Goal: Task Accomplishment & Management: Use online tool/utility

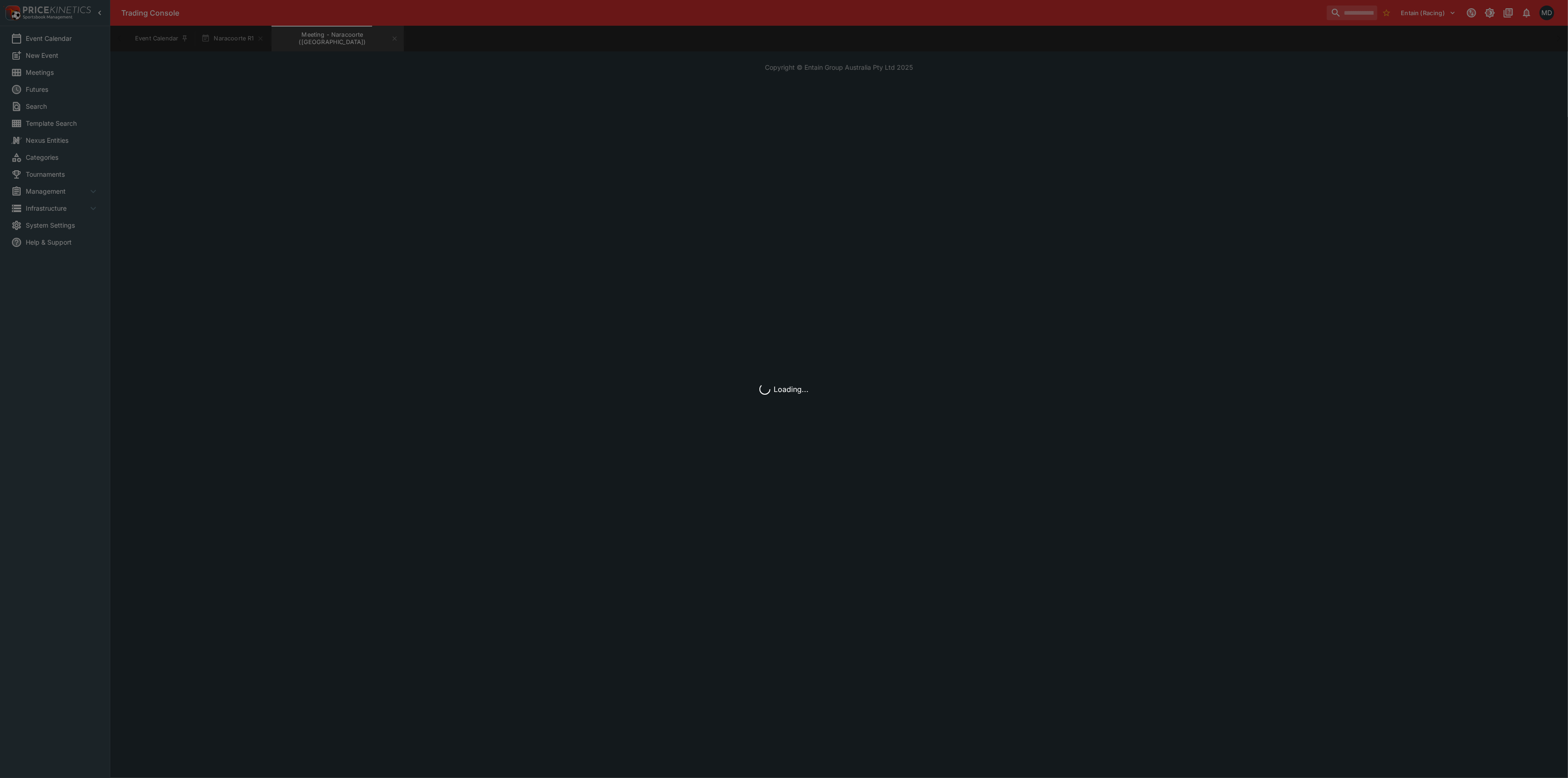
drag, startPoint x: 468, startPoint y: 328, endPoint x: 220, endPoint y: 146, distance: 307.6
click at [467, 327] on div "Loading..." at bounding box center [784, 389] width 1568 height 778
click at [41, 61] on div "Loading..." at bounding box center [784, 389] width 1568 height 778
click at [228, 35] on div "Loading..." at bounding box center [784, 389] width 1568 height 778
click at [177, 13] on div "Loading..." at bounding box center [784, 389] width 1568 height 778
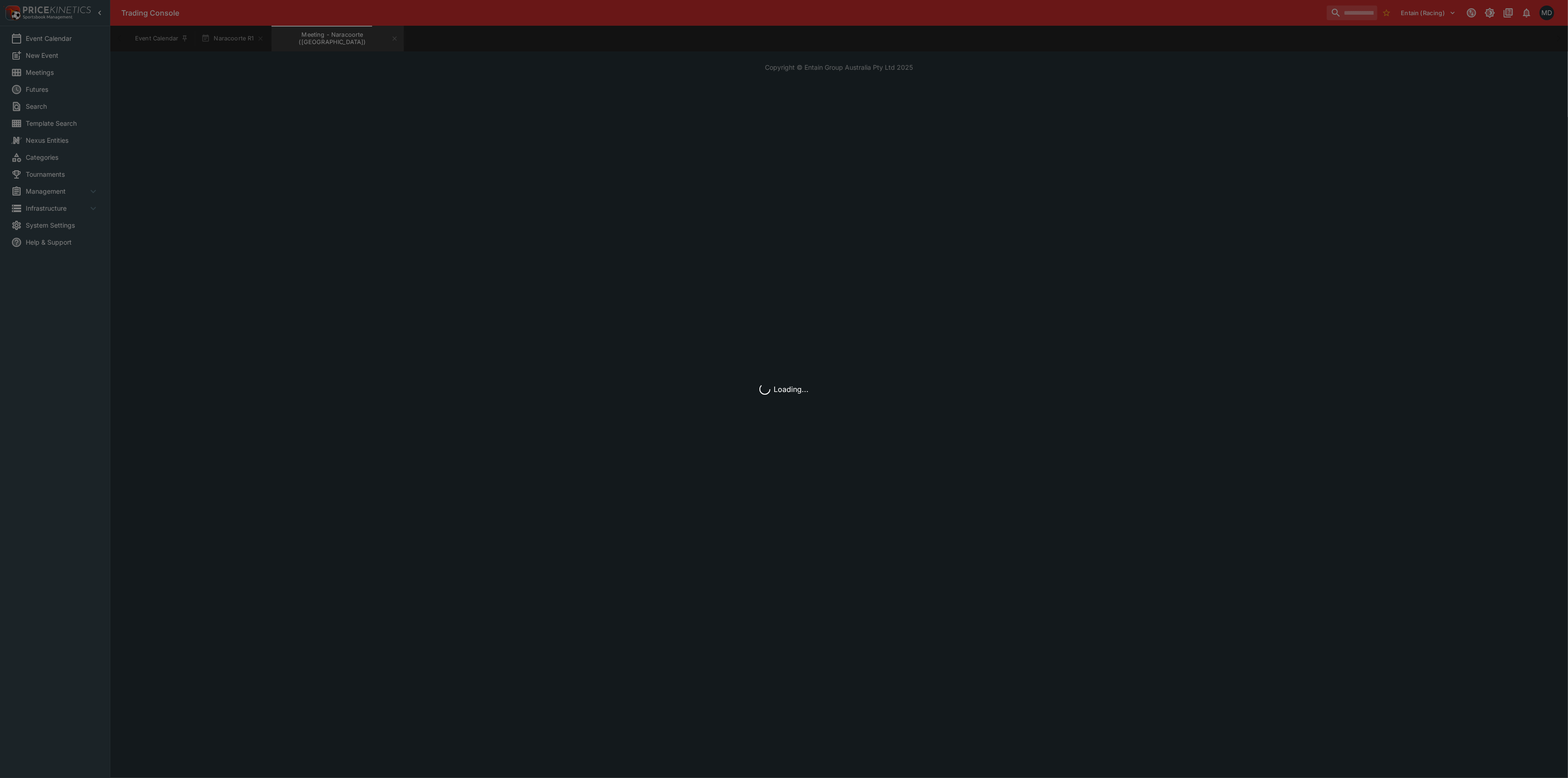
click at [1352, 78] on div "Loading..." at bounding box center [784, 389] width 1568 height 778
click at [1506, 25] on div "Loading..." at bounding box center [784, 389] width 1568 height 778
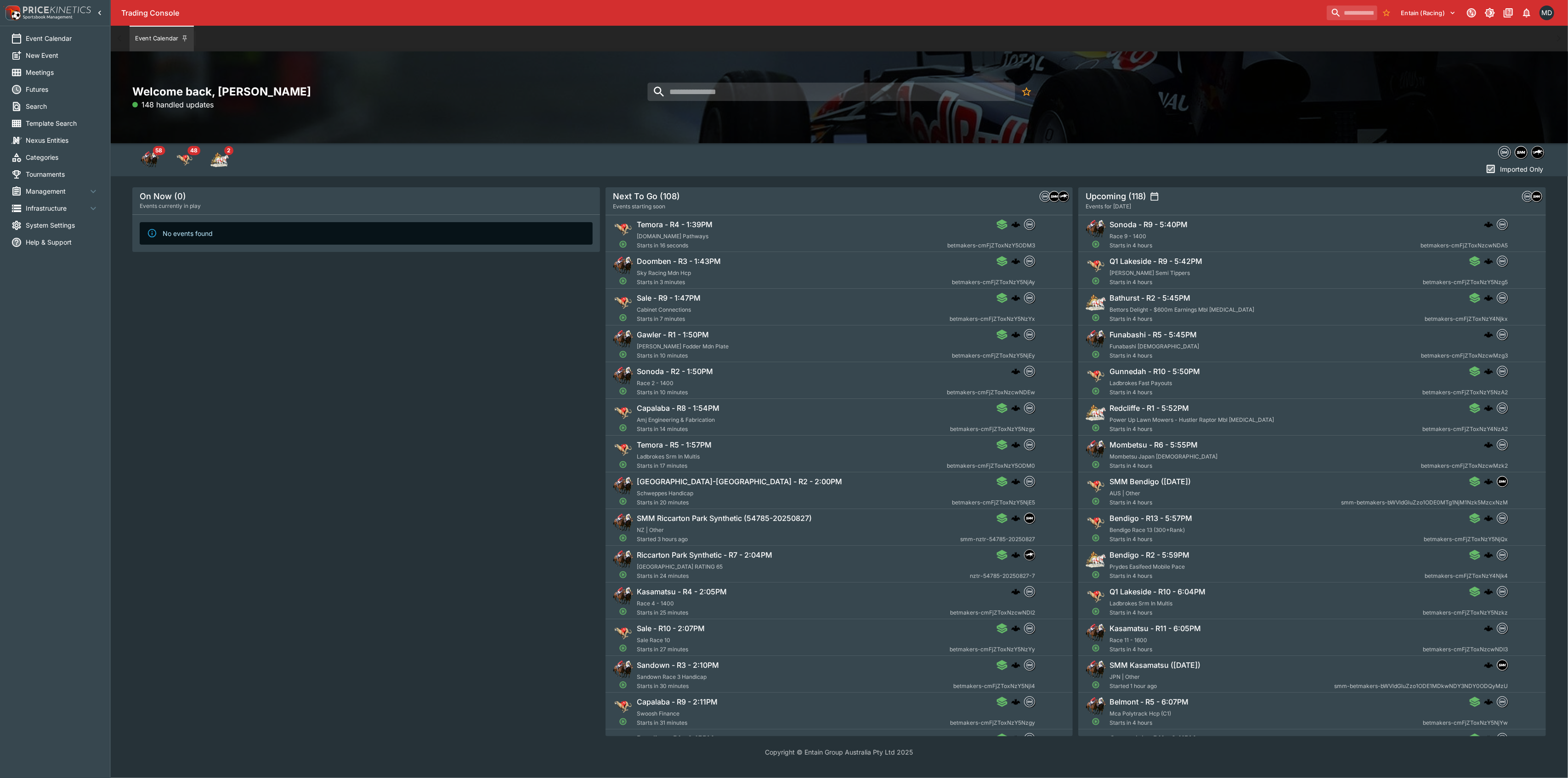
click at [656, 373] on h6 "Sonoda - R2 - 1:50PM" at bounding box center [675, 372] width 76 height 10
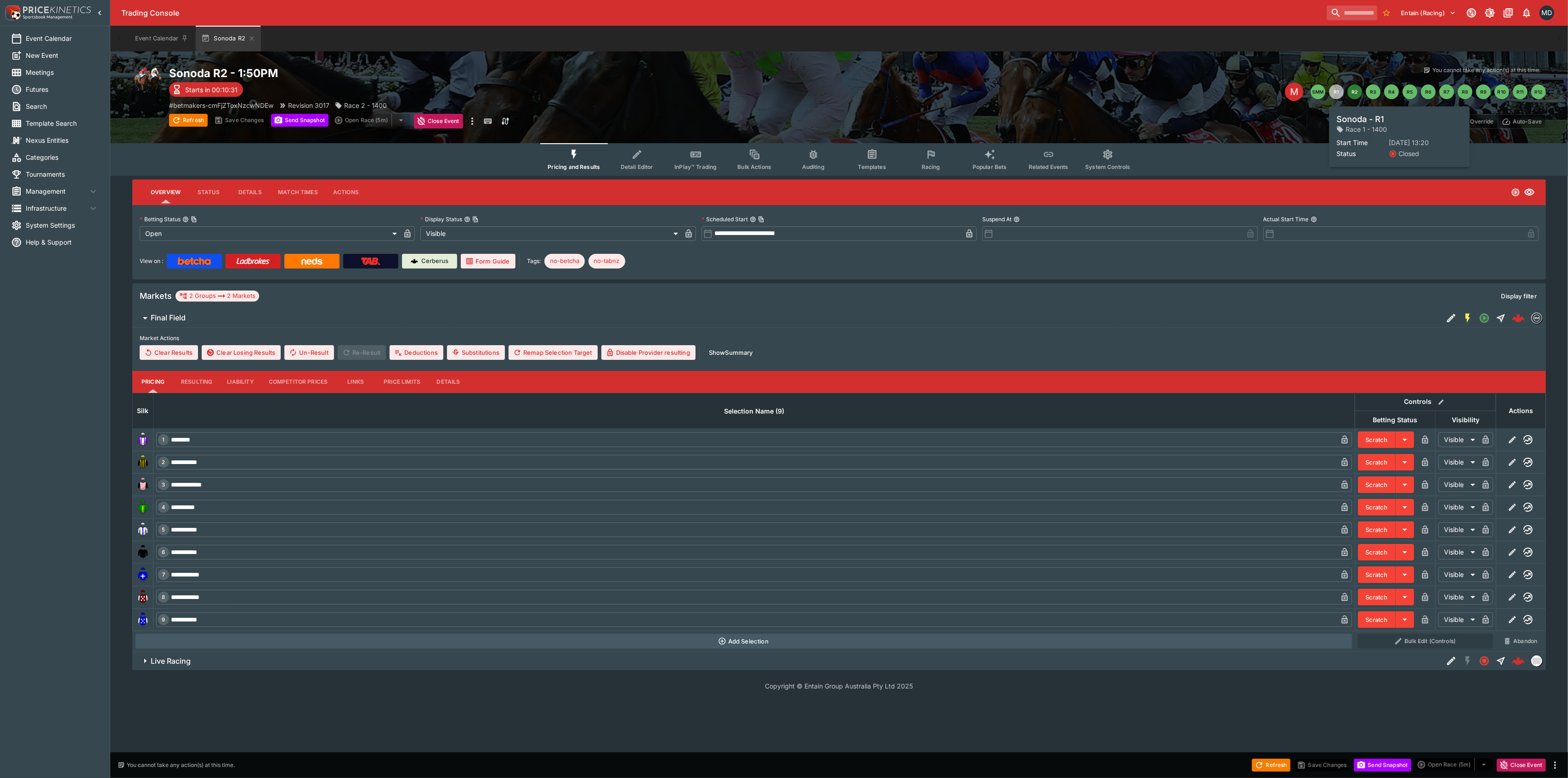
click at [1338, 95] on button "R1" at bounding box center [1336, 92] width 15 height 15
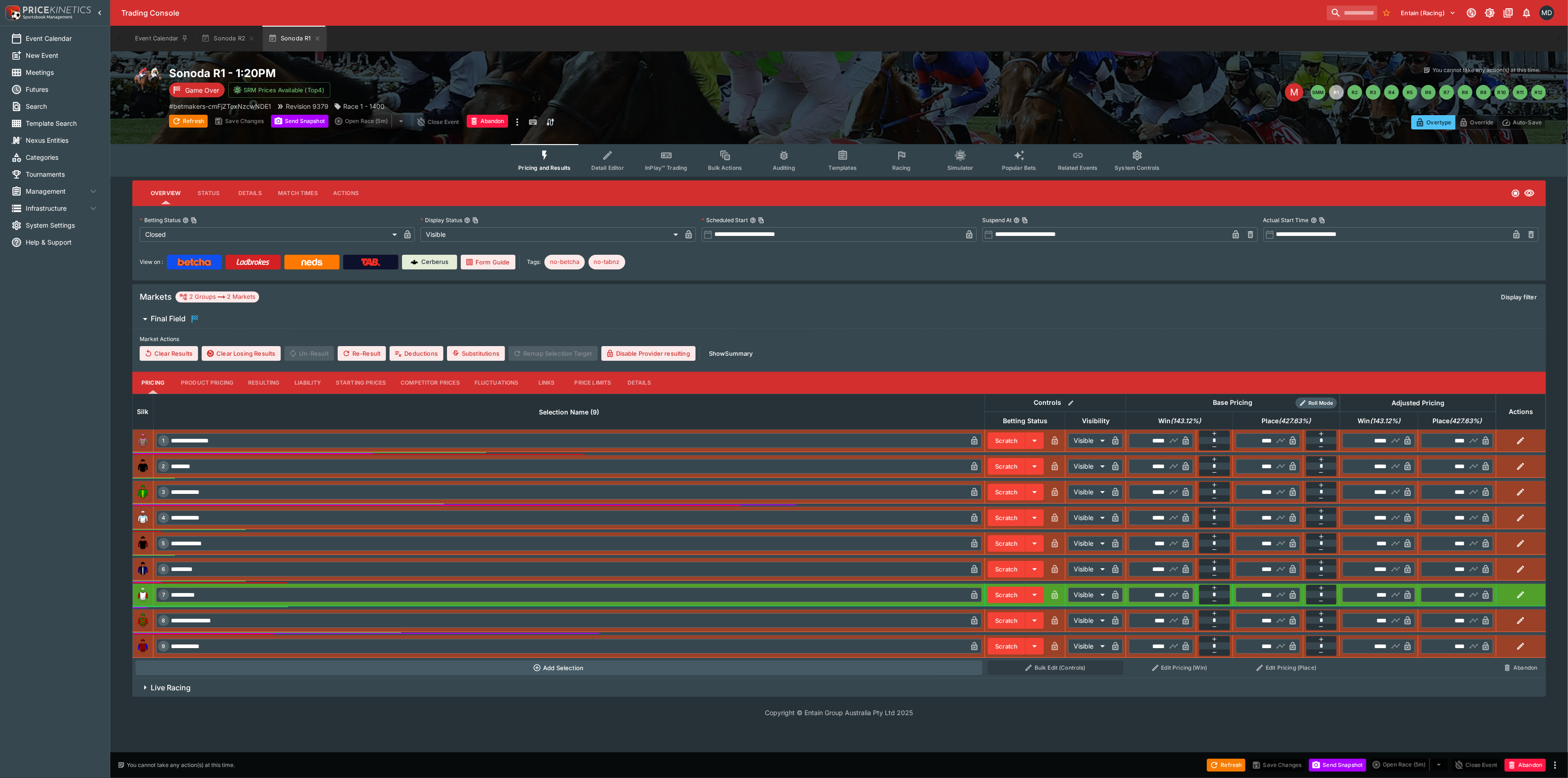
type input "**********"
type input "*******"
type input "**********"
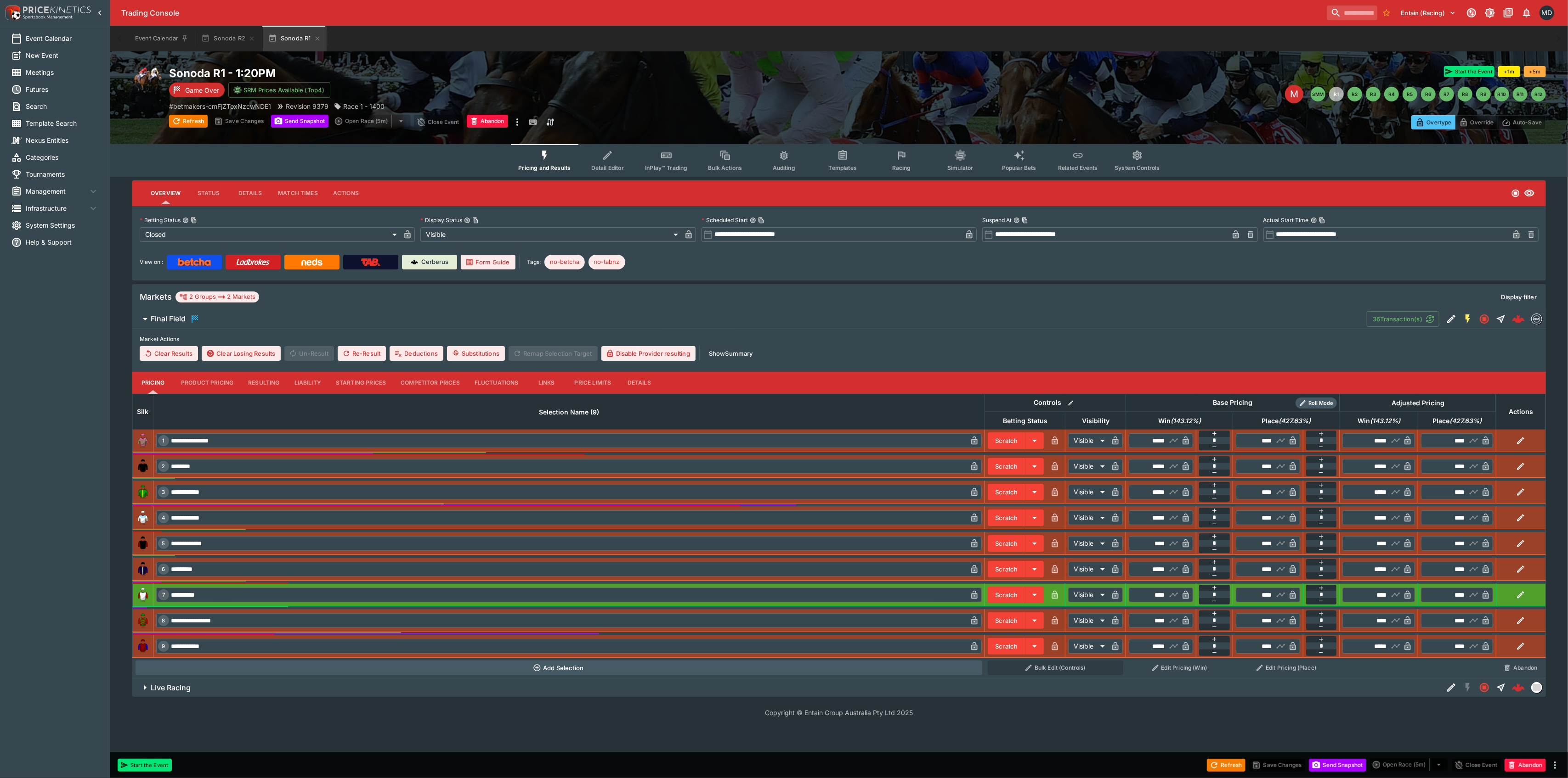
click at [840, 165] on span "Templates" at bounding box center [843, 168] width 28 height 7
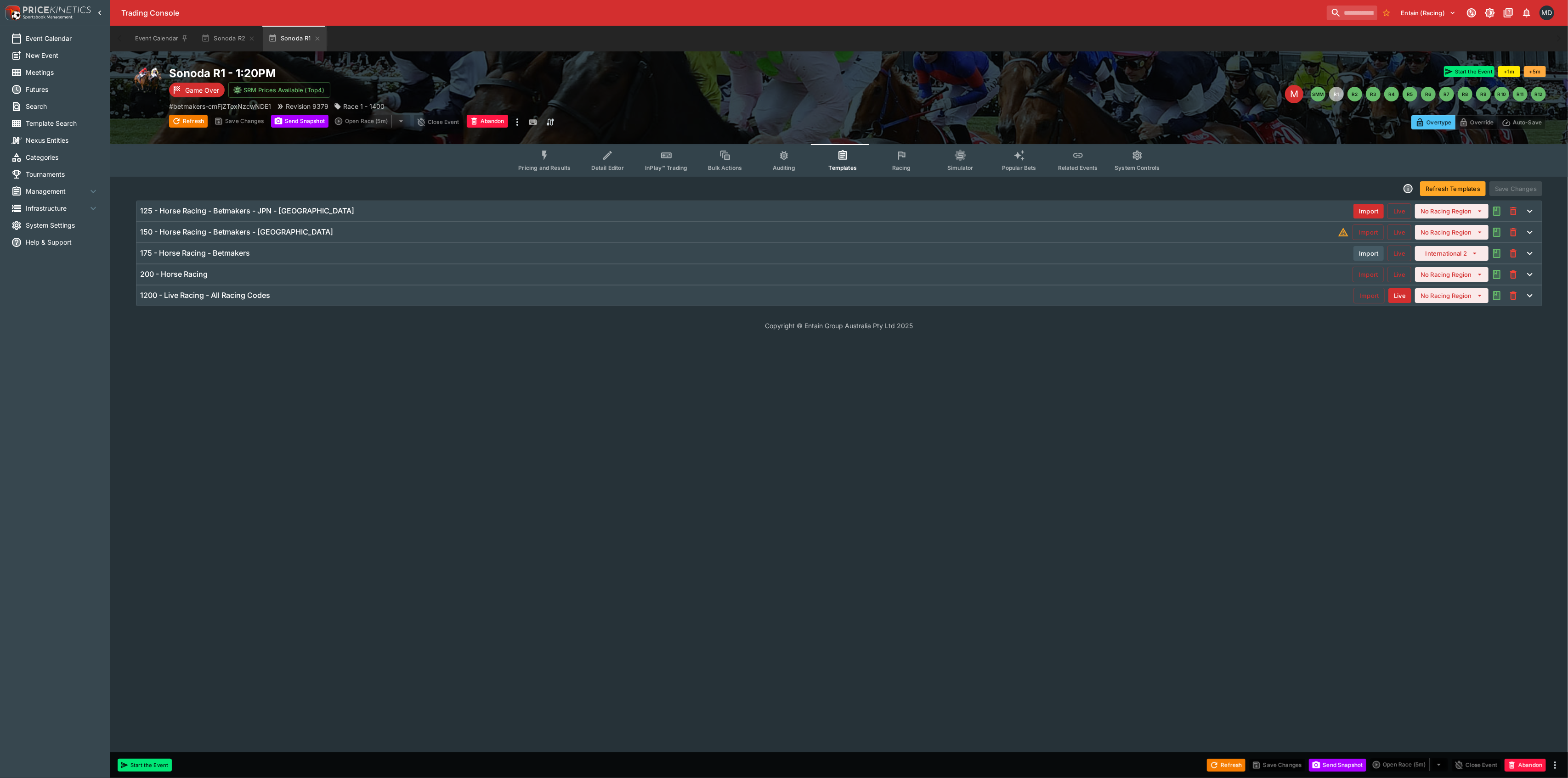
drag, startPoint x: 537, startPoint y: 166, endPoint x: 525, endPoint y: 160, distance: 13.4
click at [537, 165] on span "Pricing and Results" at bounding box center [544, 168] width 52 height 7
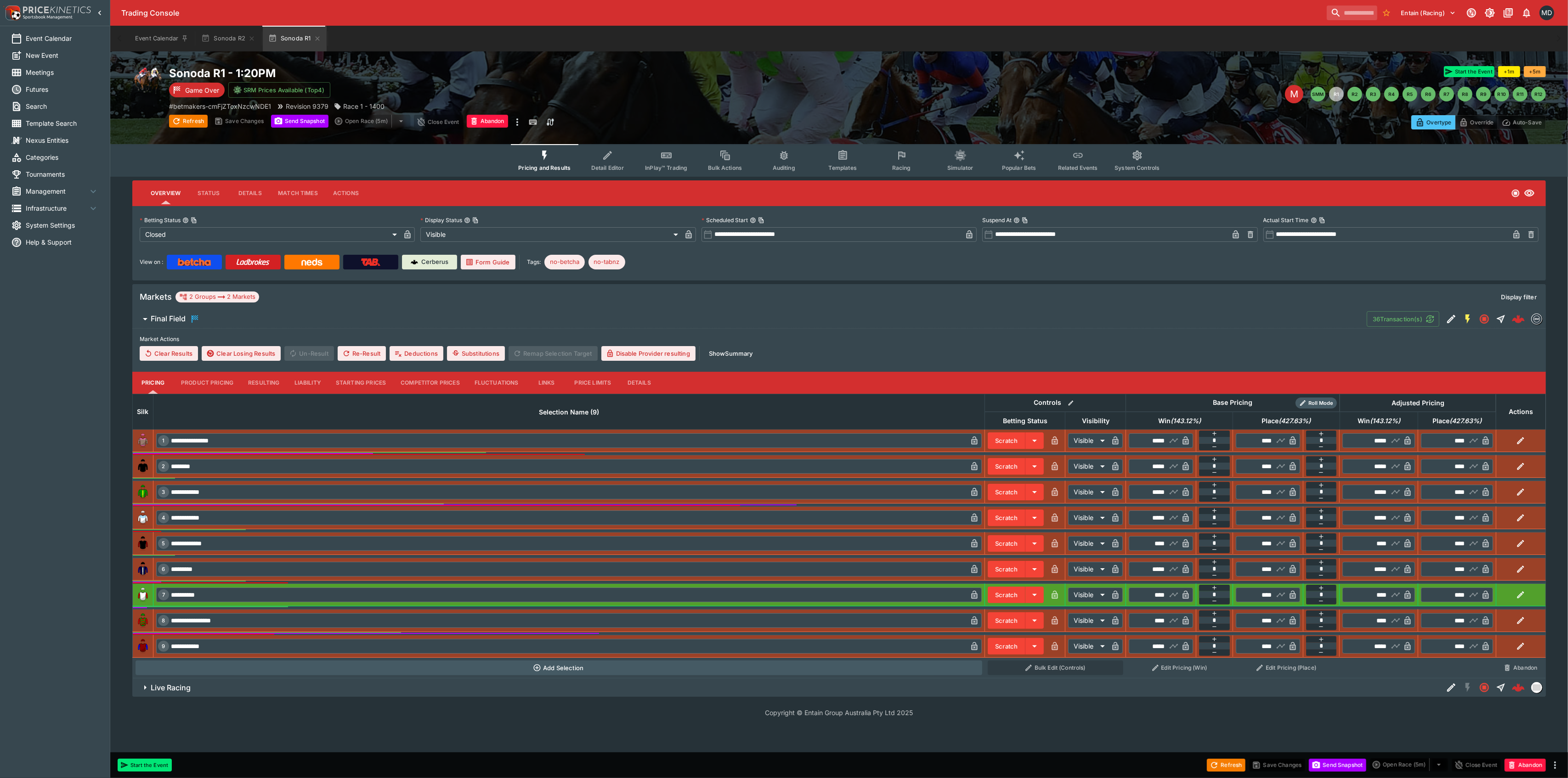
click at [441, 382] on button "Competitor Prices" at bounding box center [430, 382] width 74 height 22
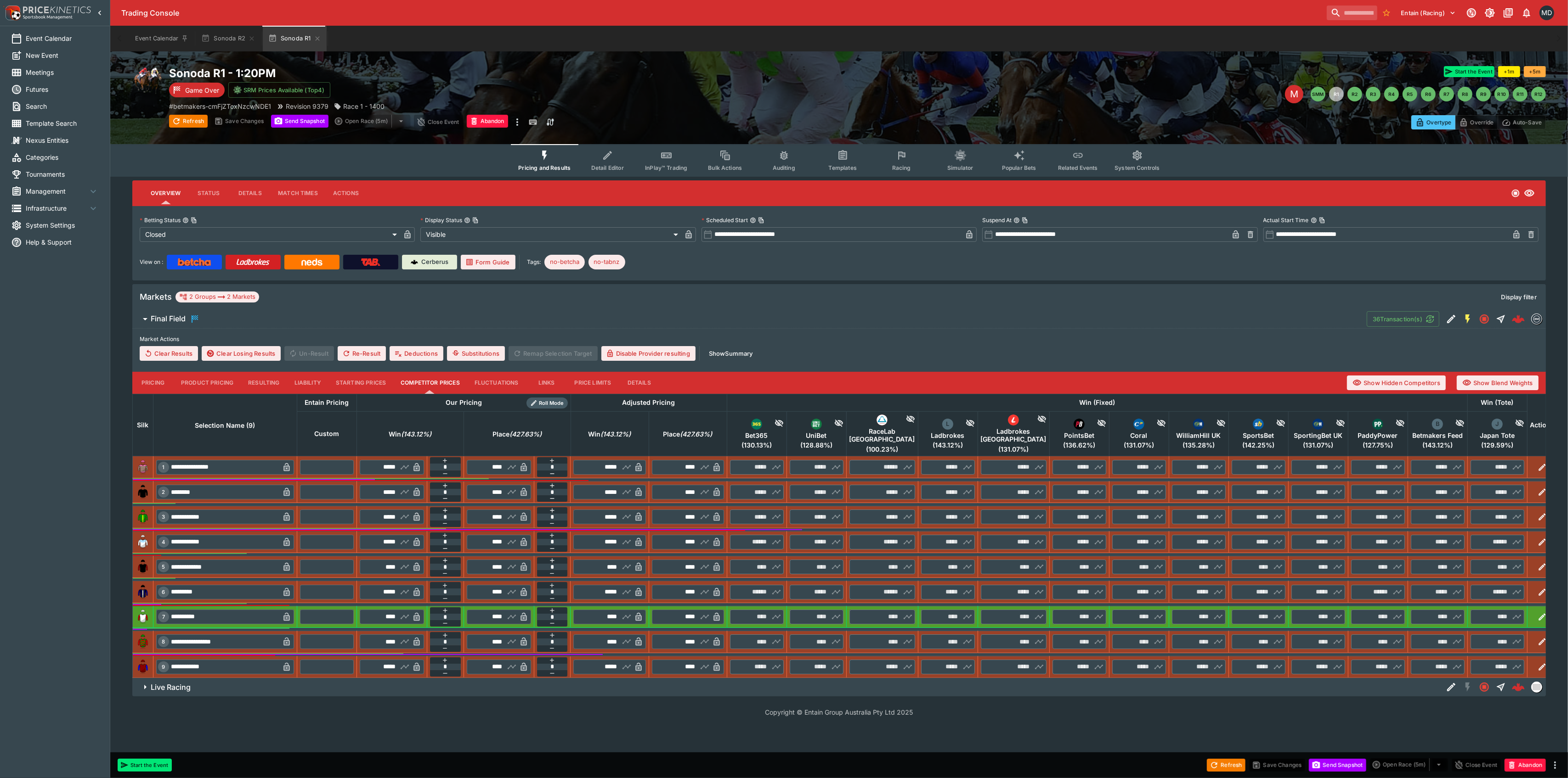
click at [45, 461] on div "Event Calendar New Event Meetings Futures Search Template Search Nexus Entities…" at bounding box center [55, 389] width 110 height 778
click at [1331, 8] on input "search" at bounding box center [1348, 13] width 58 height 15
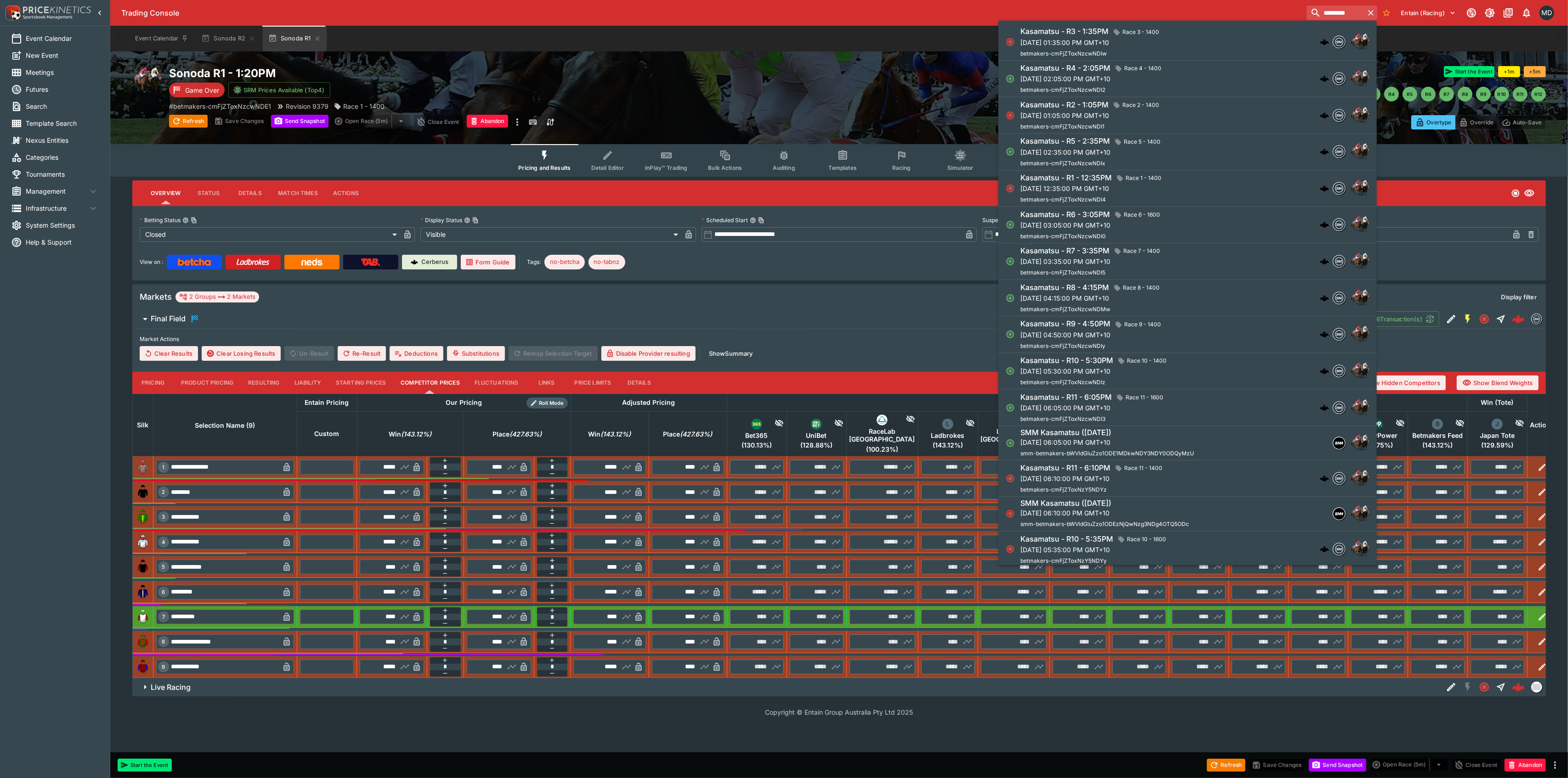
type input "*********"
click at [1163, 114] on p "Wed, Aug 27, 2025, 01:05:00 PM GMT+10" at bounding box center [1091, 116] width 142 height 10
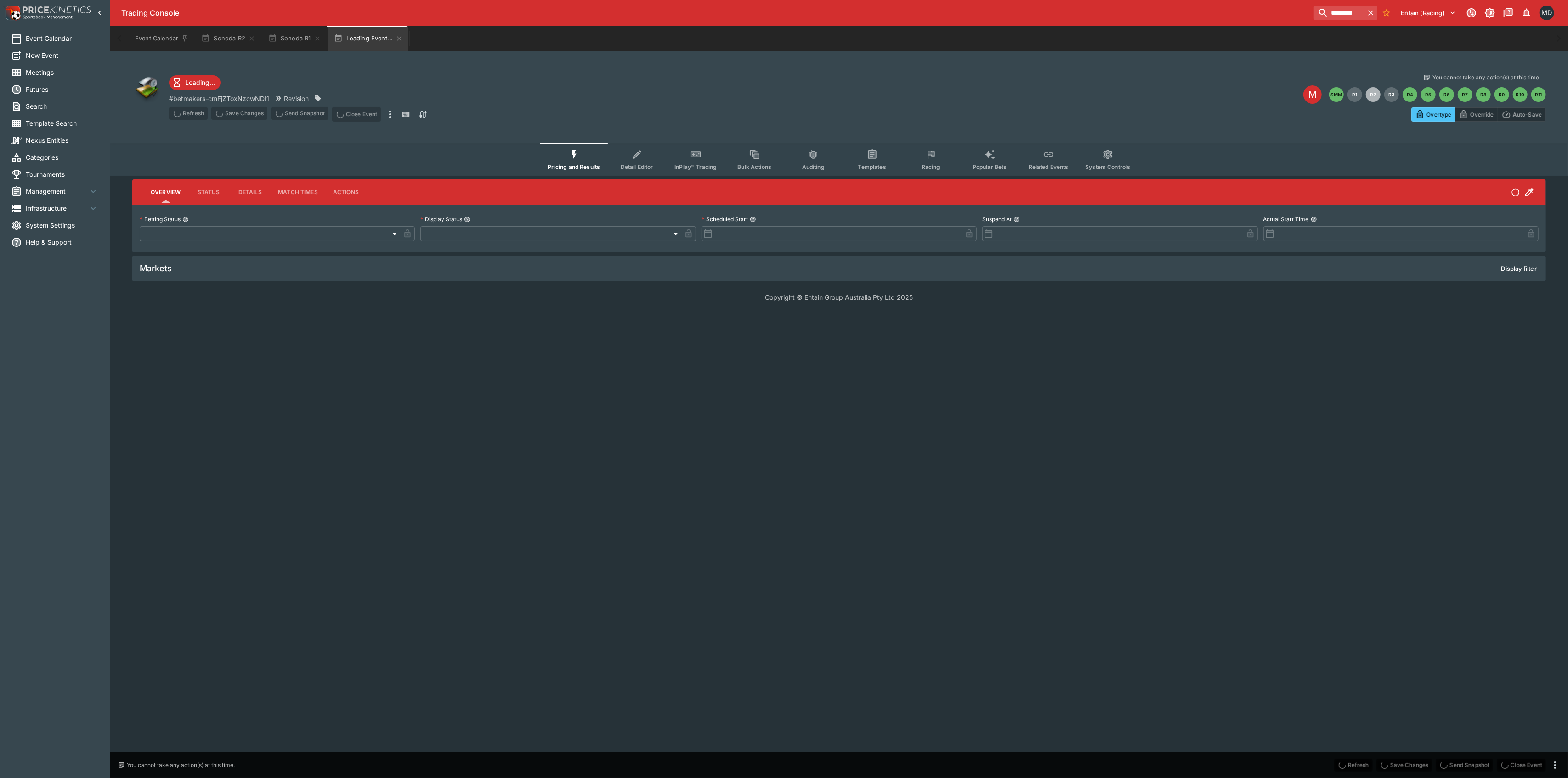
type input "**********"
type input "*******"
type input "**********"
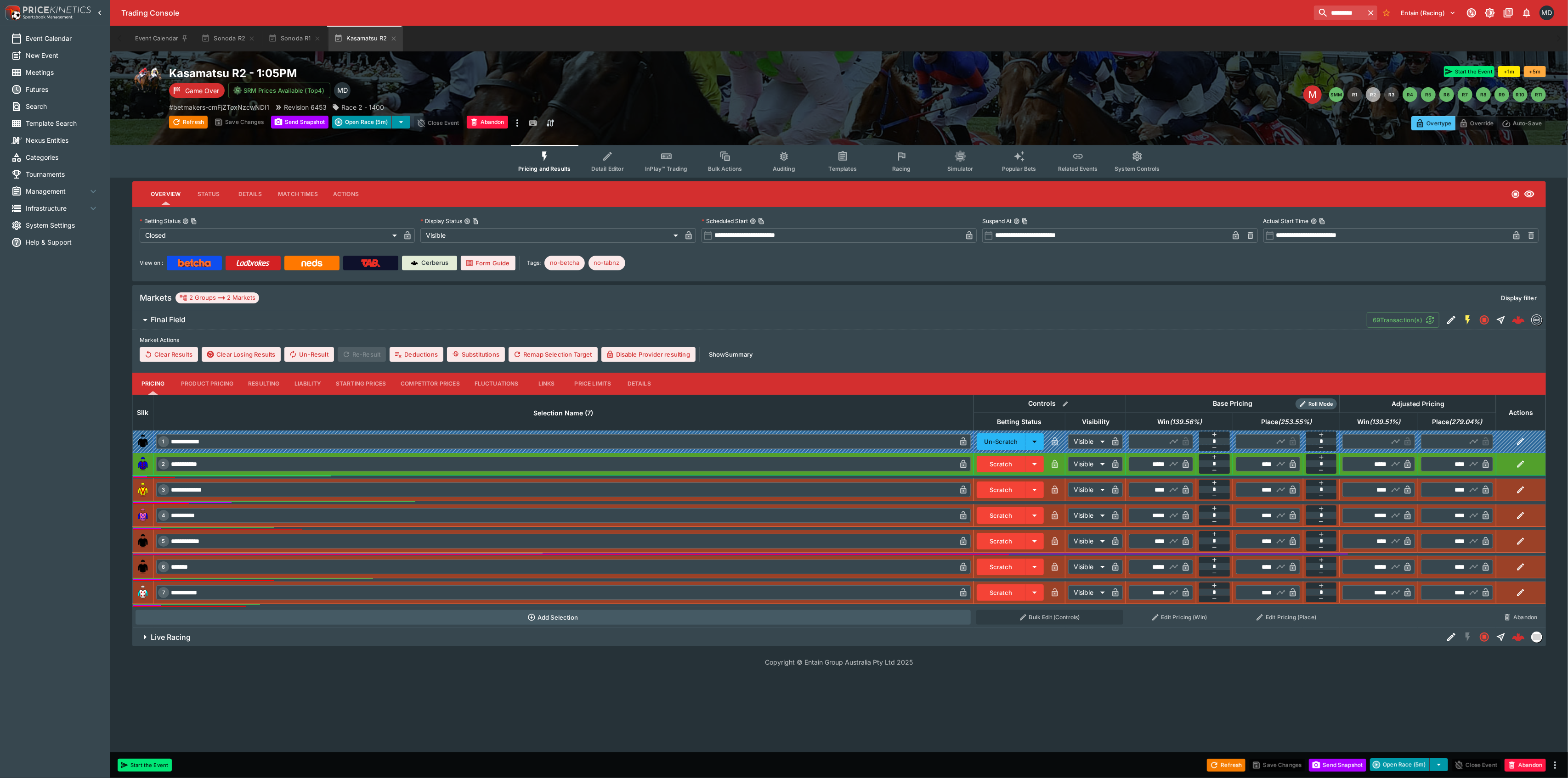
click at [445, 386] on button "Competitor Prices" at bounding box center [430, 384] width 74 height 22
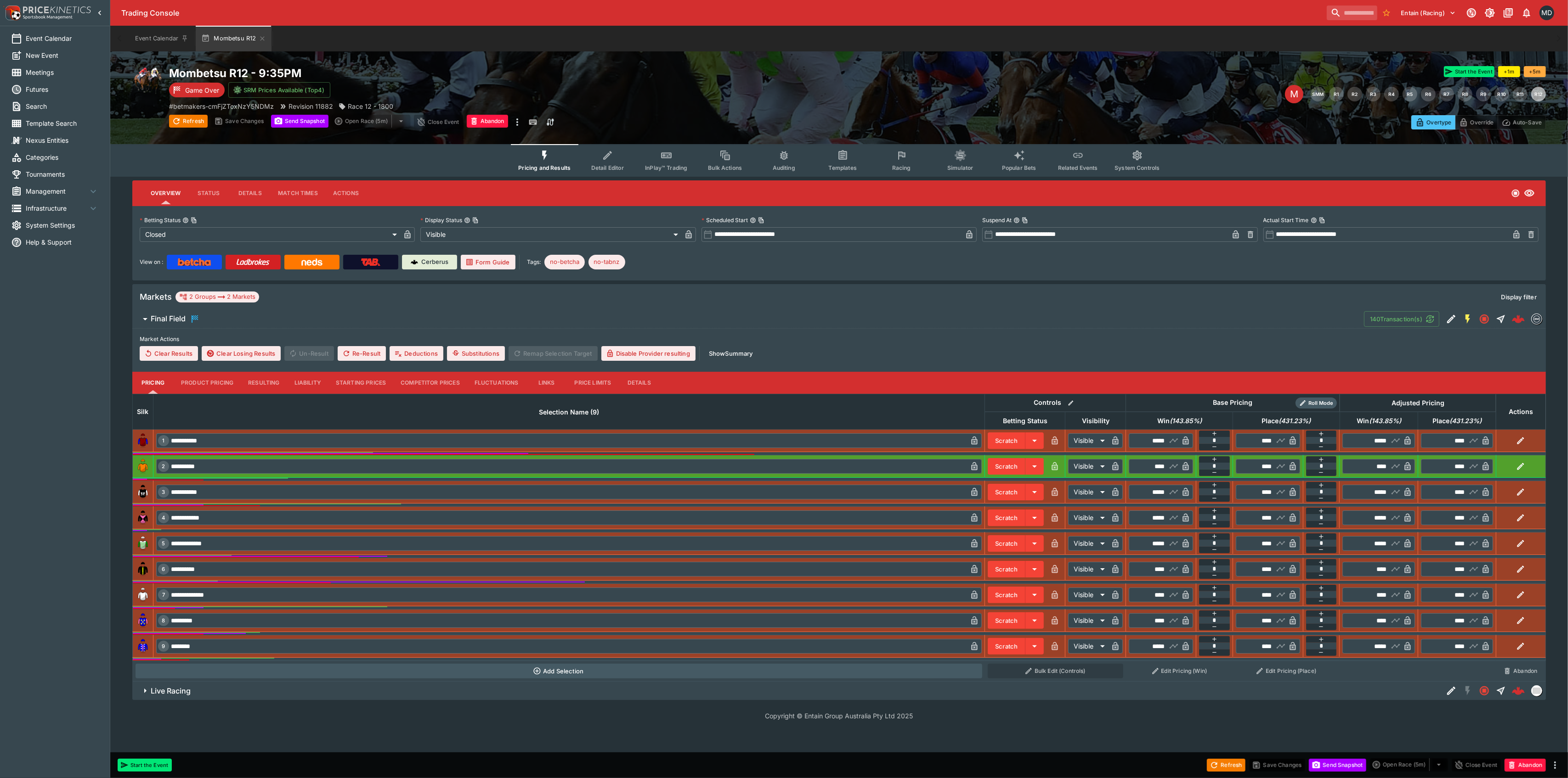
click at [454, 385] on button "Competitor Prices" at bounding box center [430, 382] width 74 height 22
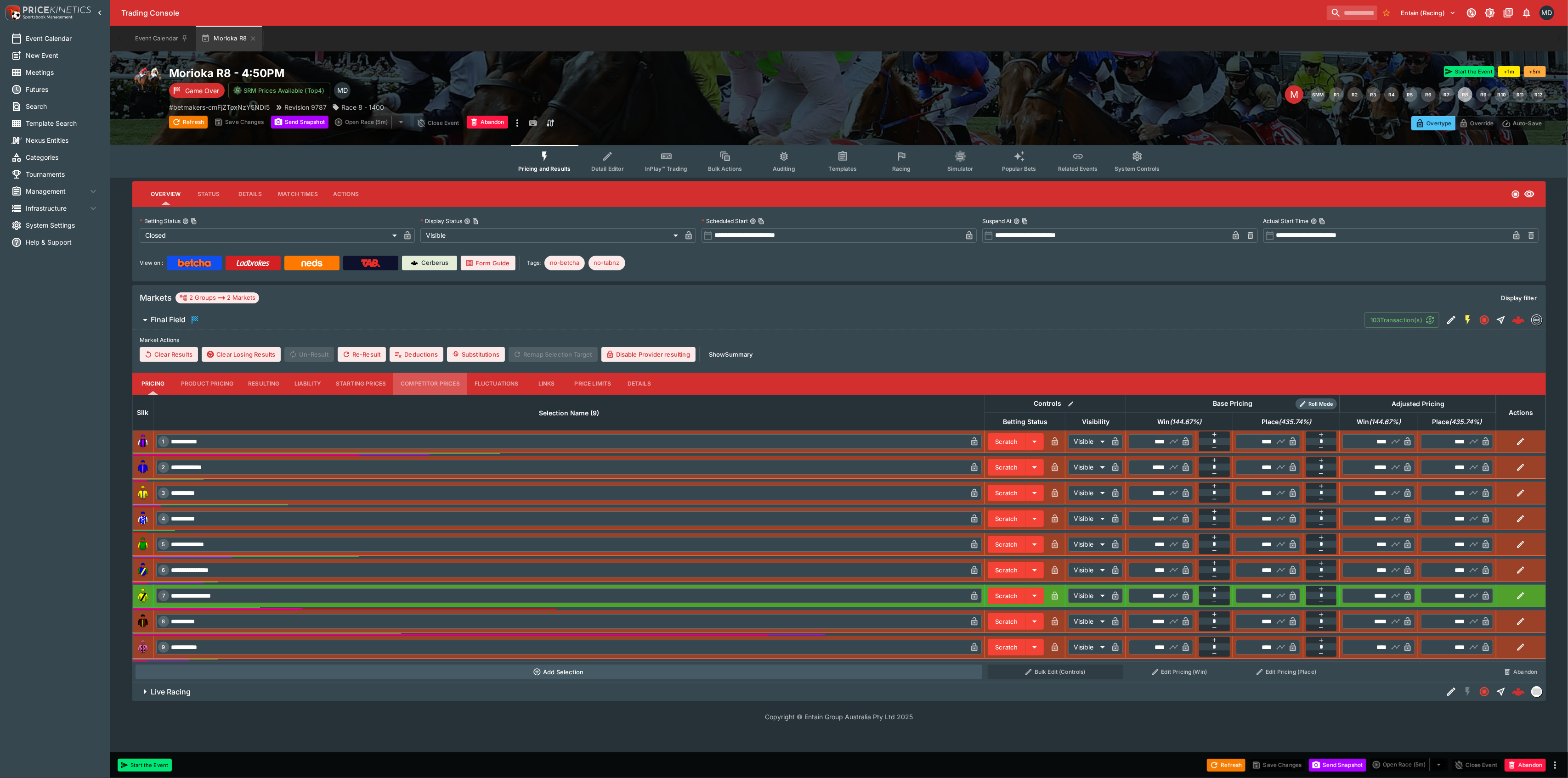
click at [433, 387] on button "Competitor Prices" at bounding box center [430, 384] width 74 height 22
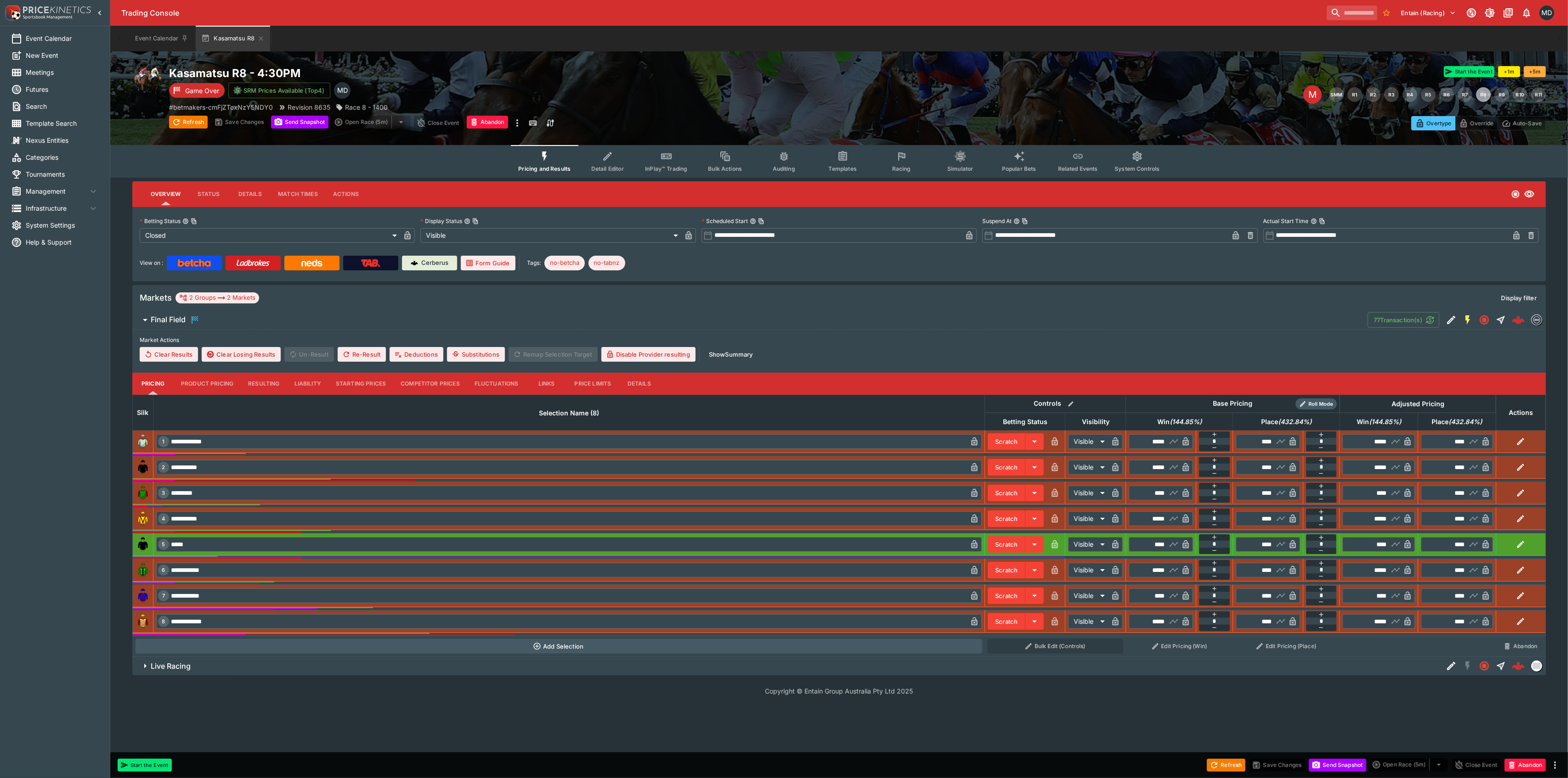
click at [450, 381] on button "Competitor Prices" at bounding box center [430, 384] width 74 height 22
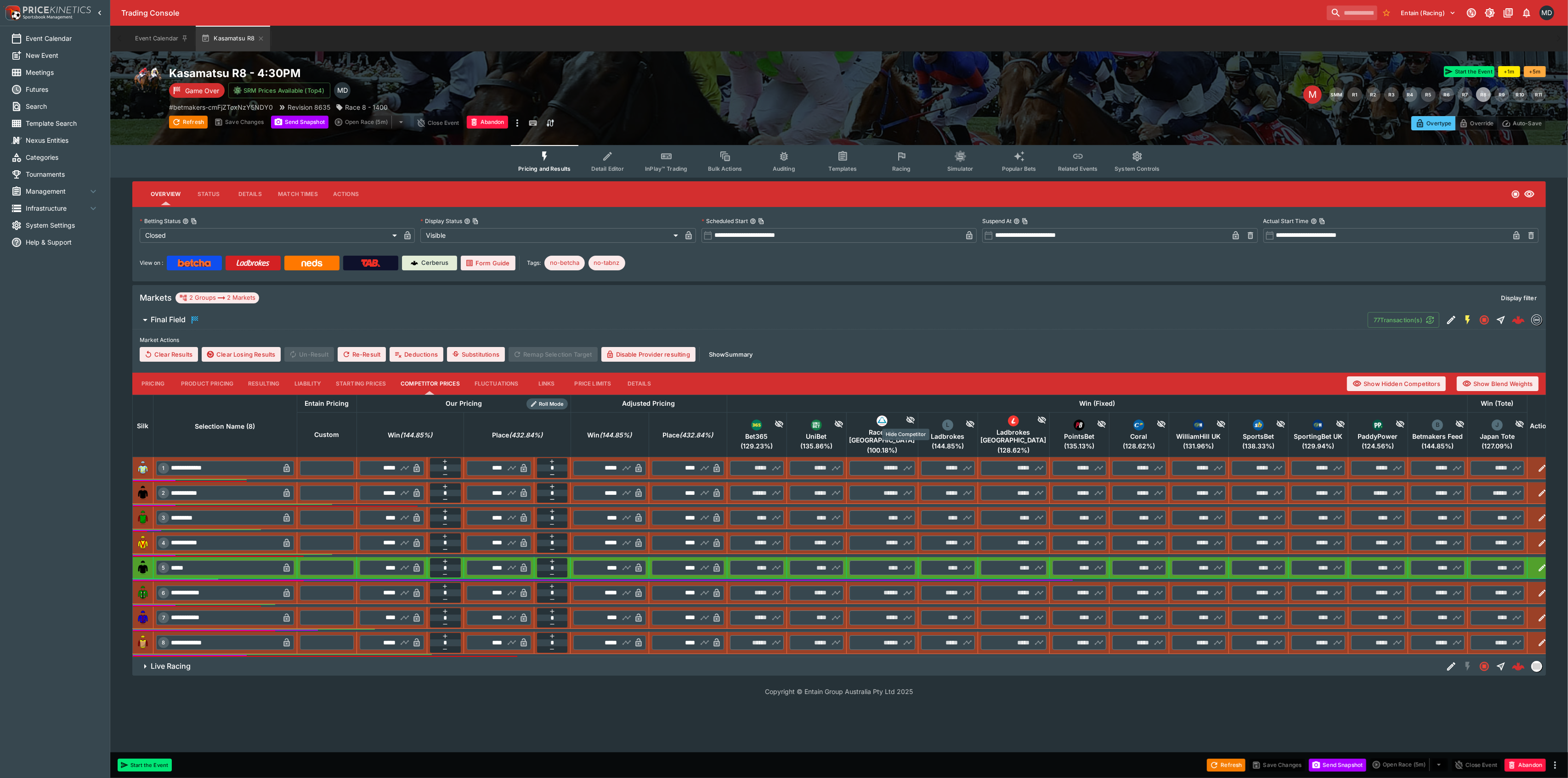
click at [911, 420] on icon "Hide Competitor" at bounding box center [910, 420] width 8 height 7
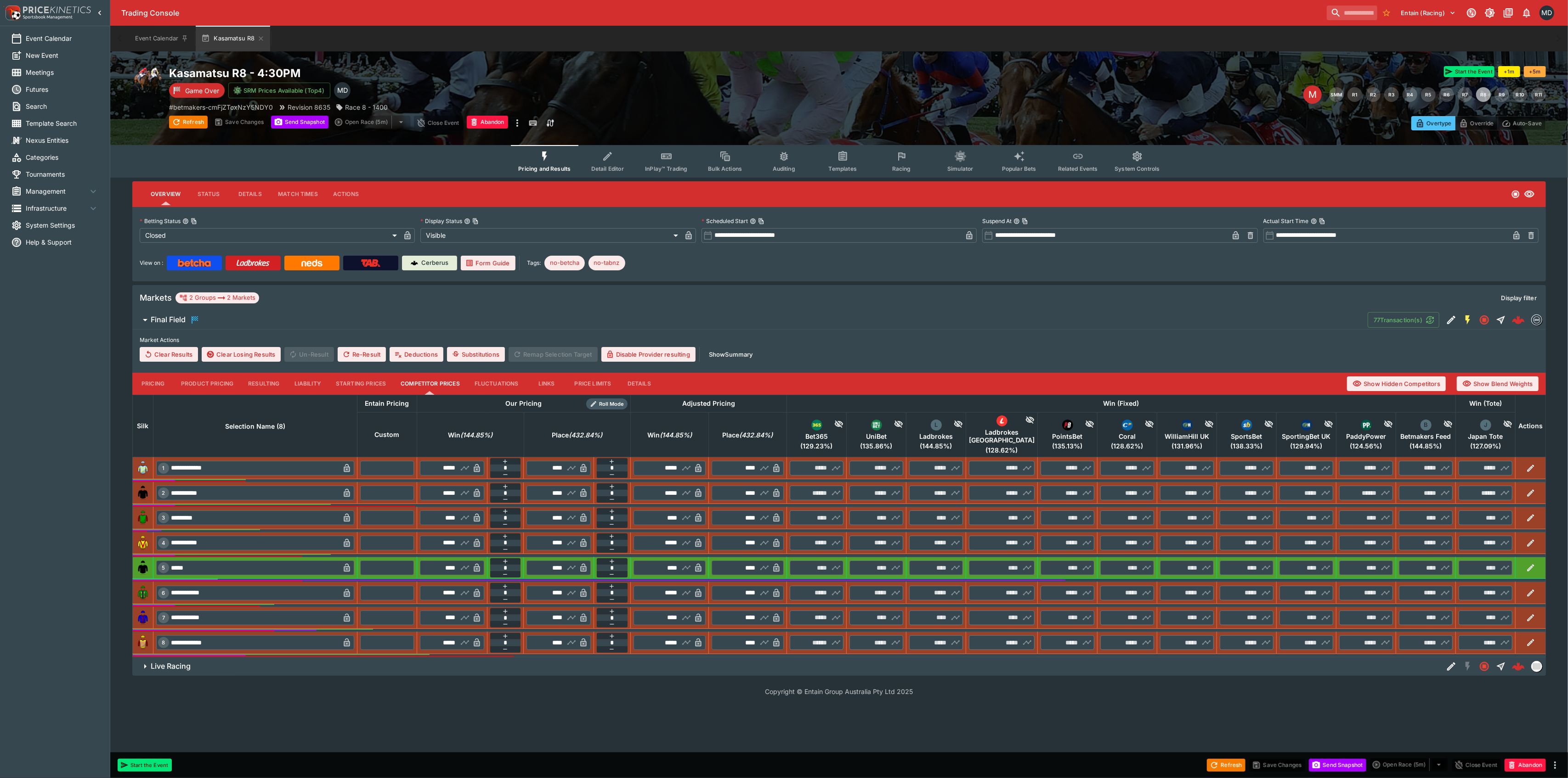
click at [1536, 420] on th "Actions" at bounding box center [1531, 426] width 30 height 62
click at [1418, 384] on button "Show Hidden Competitors" at bounding box center [1396, 384] width 99 height 15
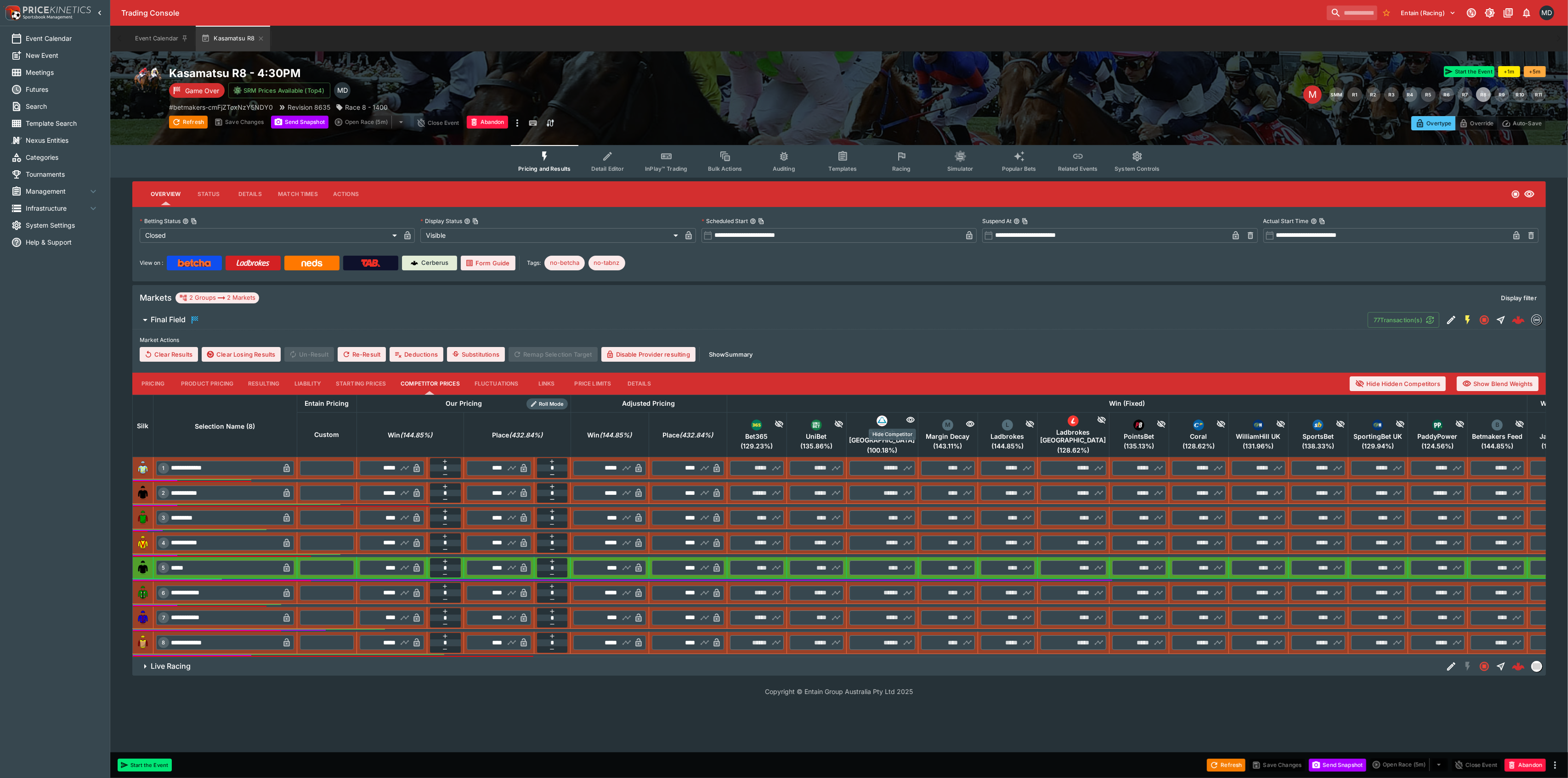
click at [906, 416] on icon "Hide Competitor" at bounding box center [910, 420] width 9 height 9
click at [966, 421] on icon "Hide Competitor" at bounding box center [970, 424] width 8 height 6
click at [966, 420] on icon "Hide Competitor" at bounding box center [970, 424] width 9 height 9
click at [1415, 387] on button "Hide Hidden Competitors" at bounding box center [1398, 384] width 96 height 15
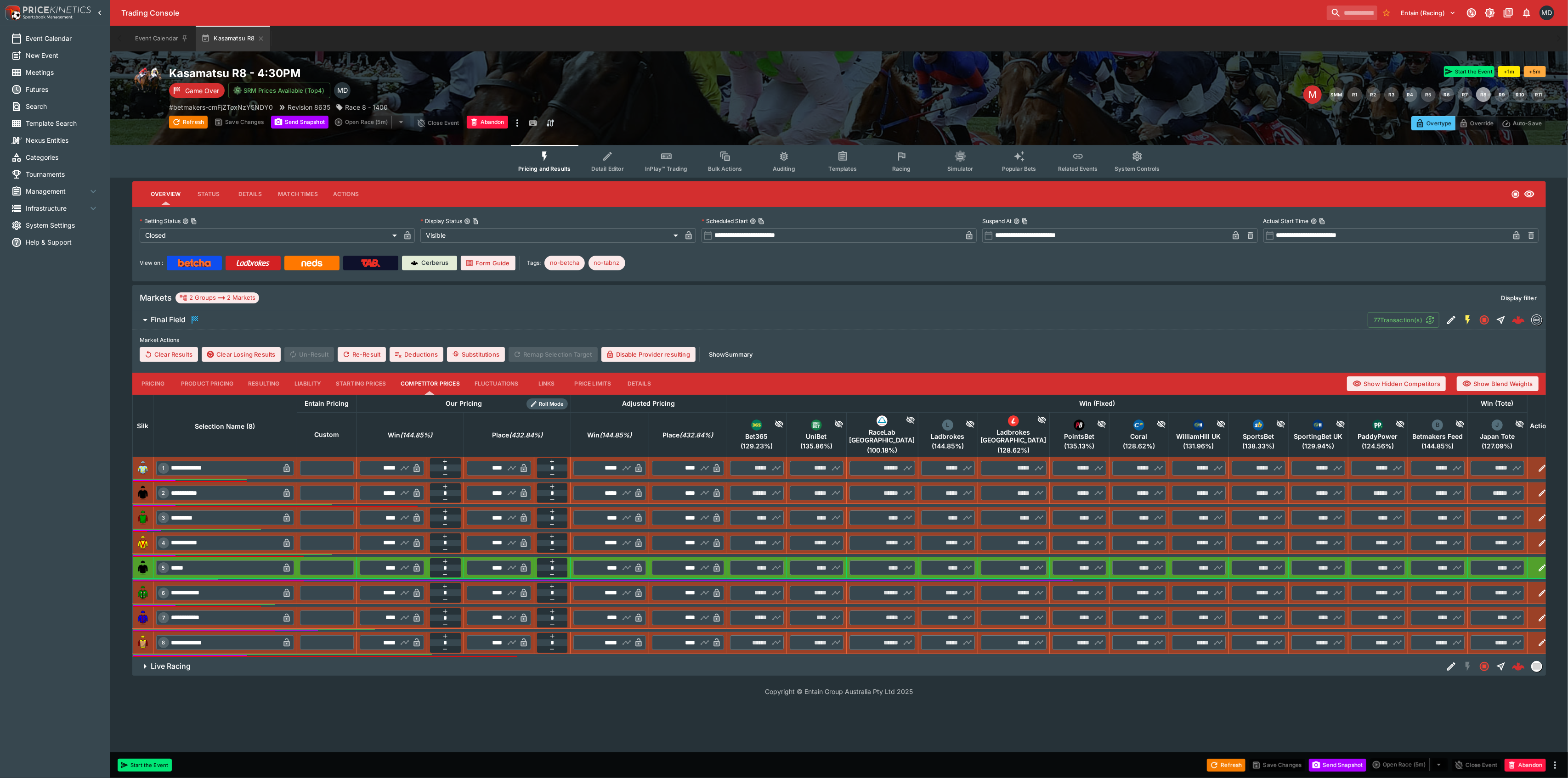
click at [1456, 326] on div "77 Transaction(s)" at bounding box center [1456, 320] width 178 height 18
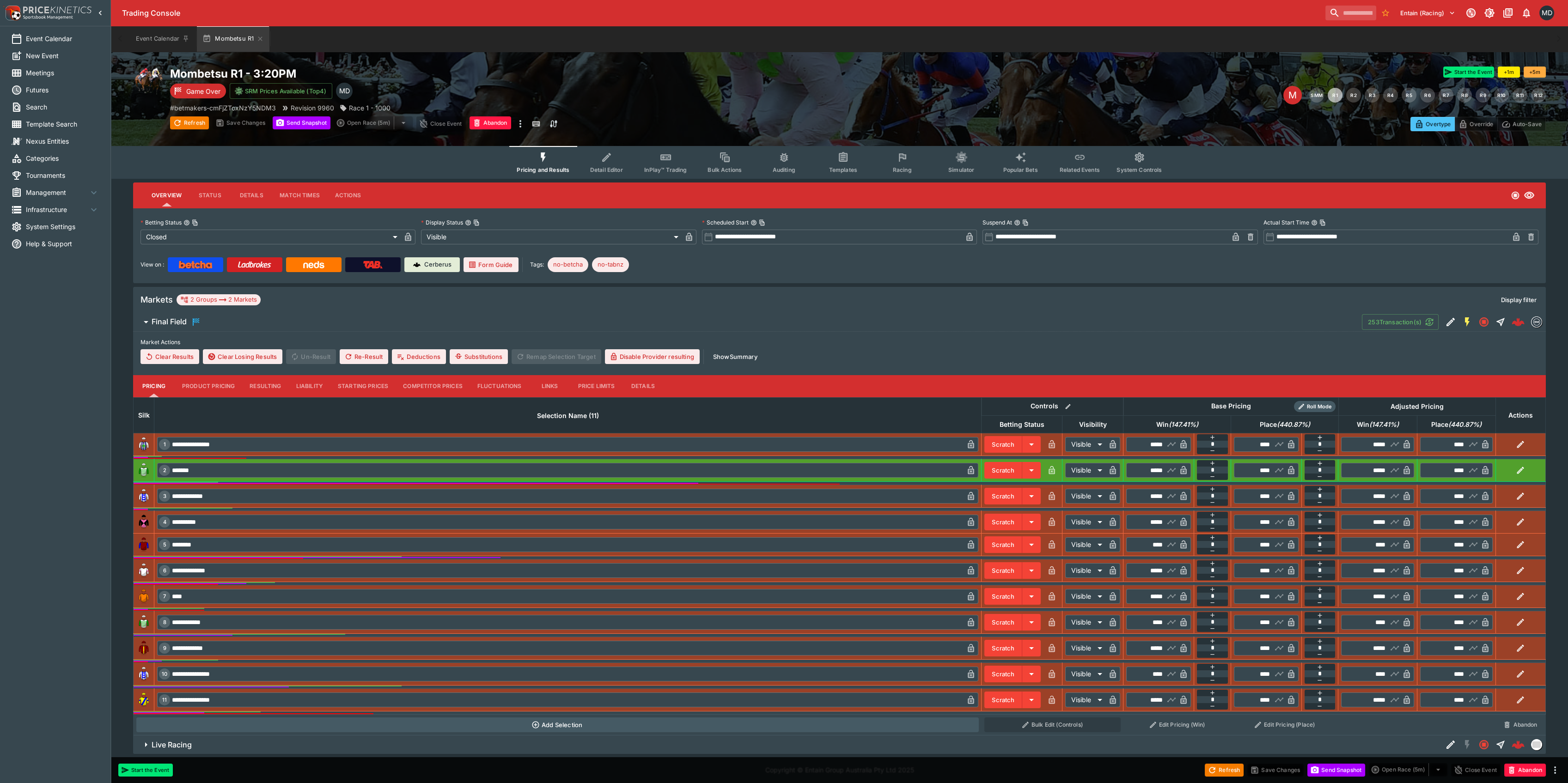
click at [442, 384] on button "Competitor Prices" at bounding box center [432, 386] width 75 height 22
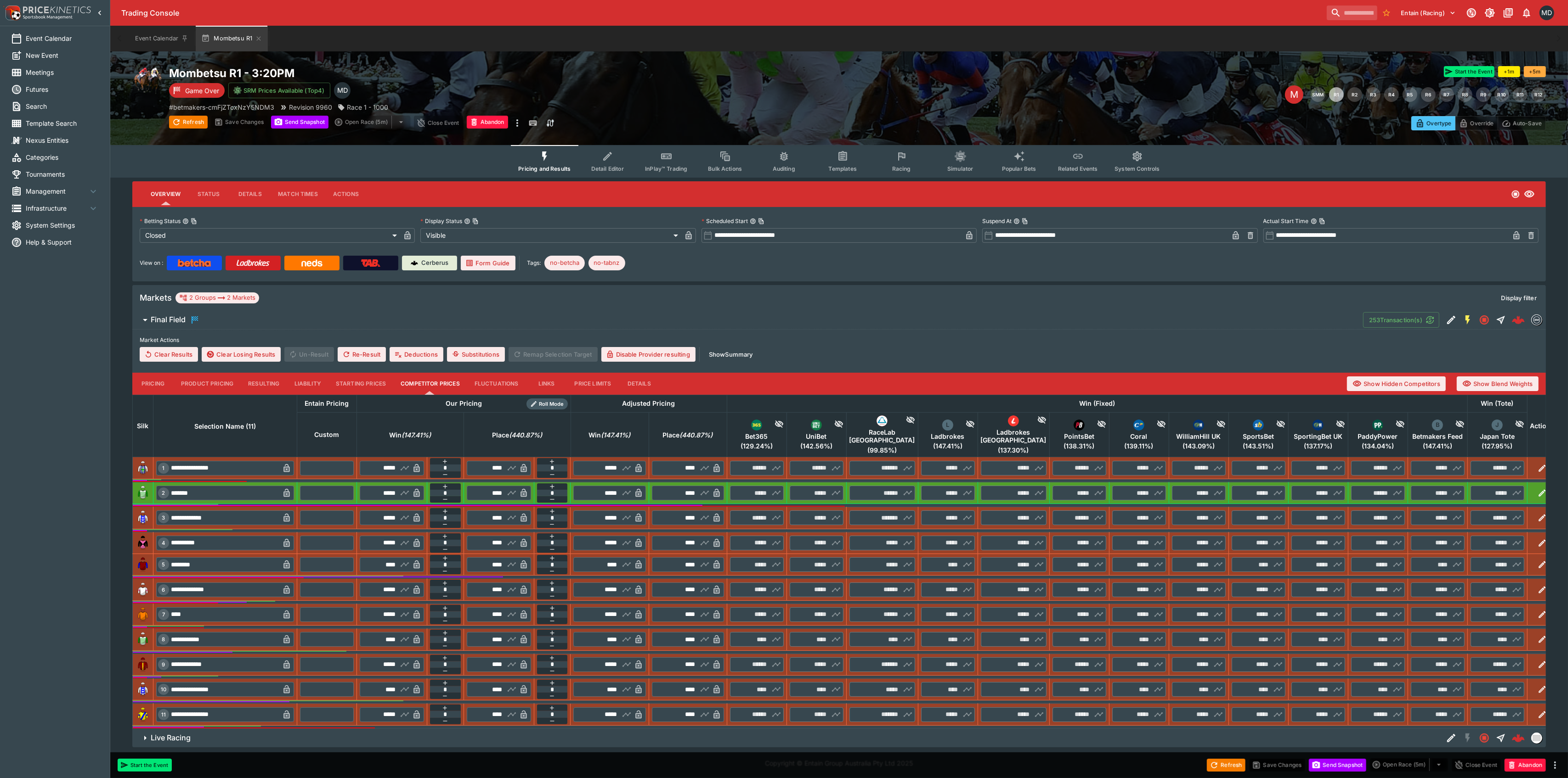
click at [71, 340] on div "Event Calendar New Event Meetings Futures Search Template Search Nexus Entities…" at bounding box center [55, 389] width 110 height 778
click at [49, 189] on span "Management" at bounding box center [57, 191] width 62 height 10
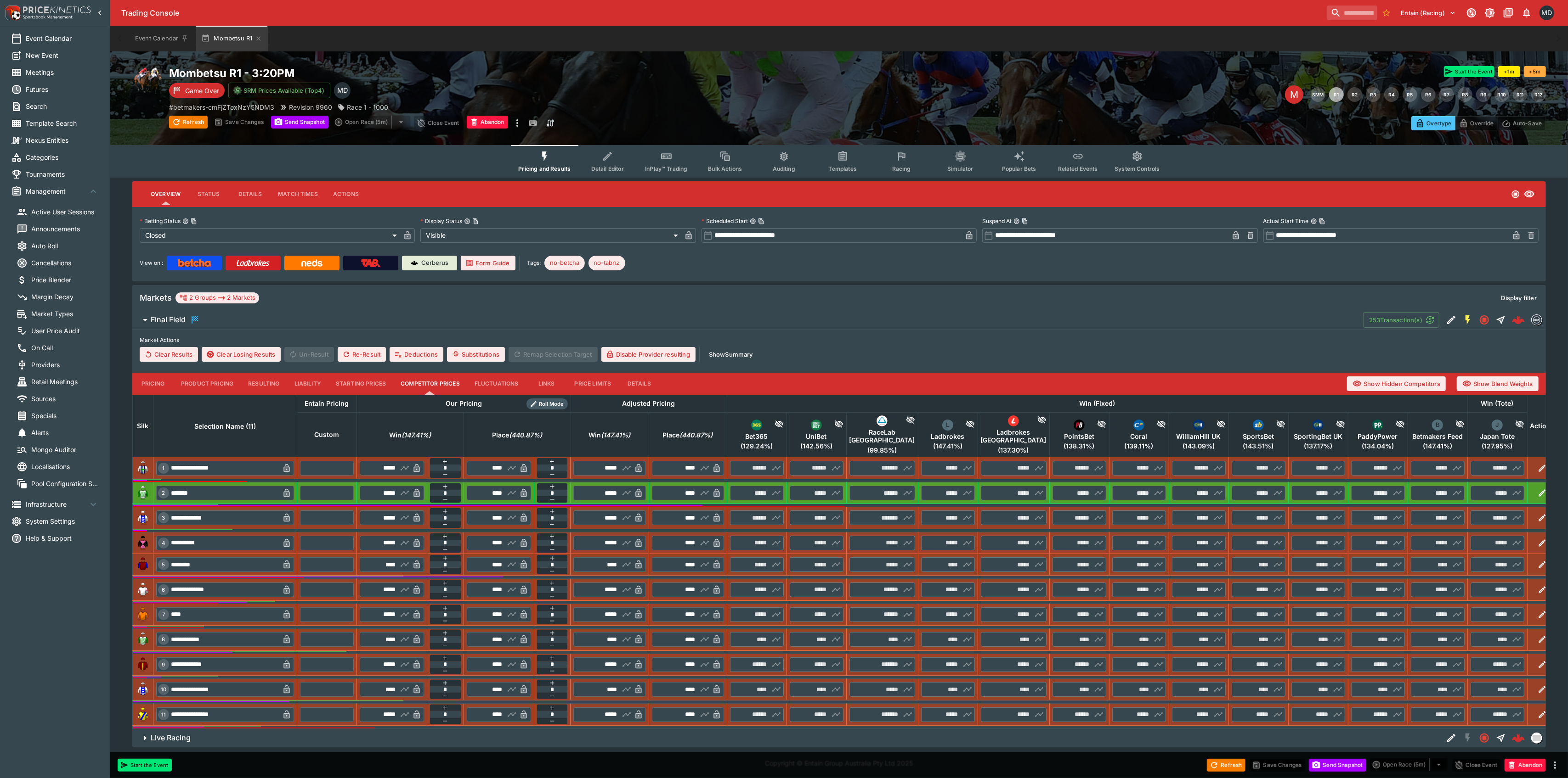
click at [51, 277] on span "Price Blender" at bounding box center [65, 280] width 68 height 10
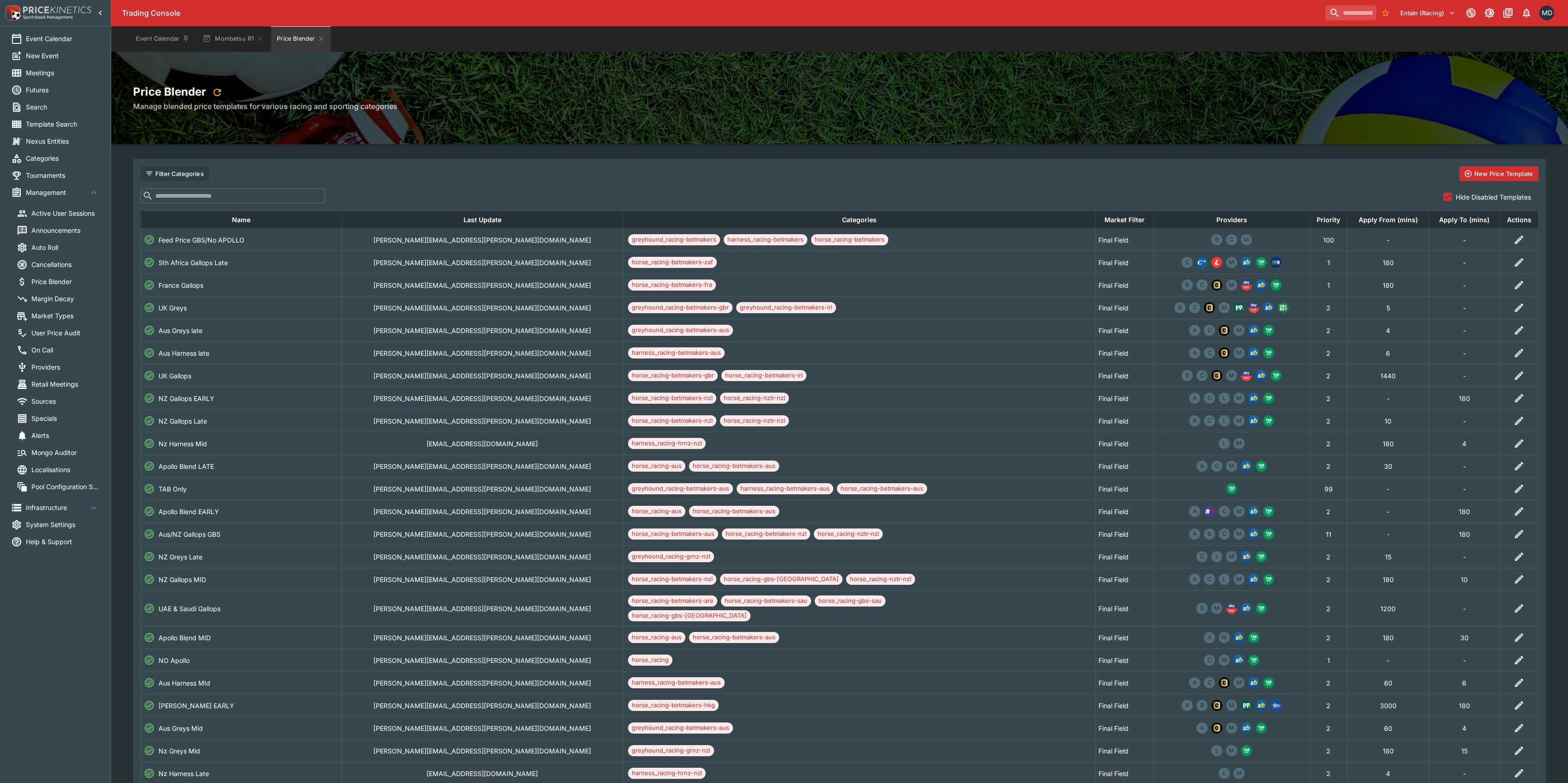
scroll to position [426, 0]
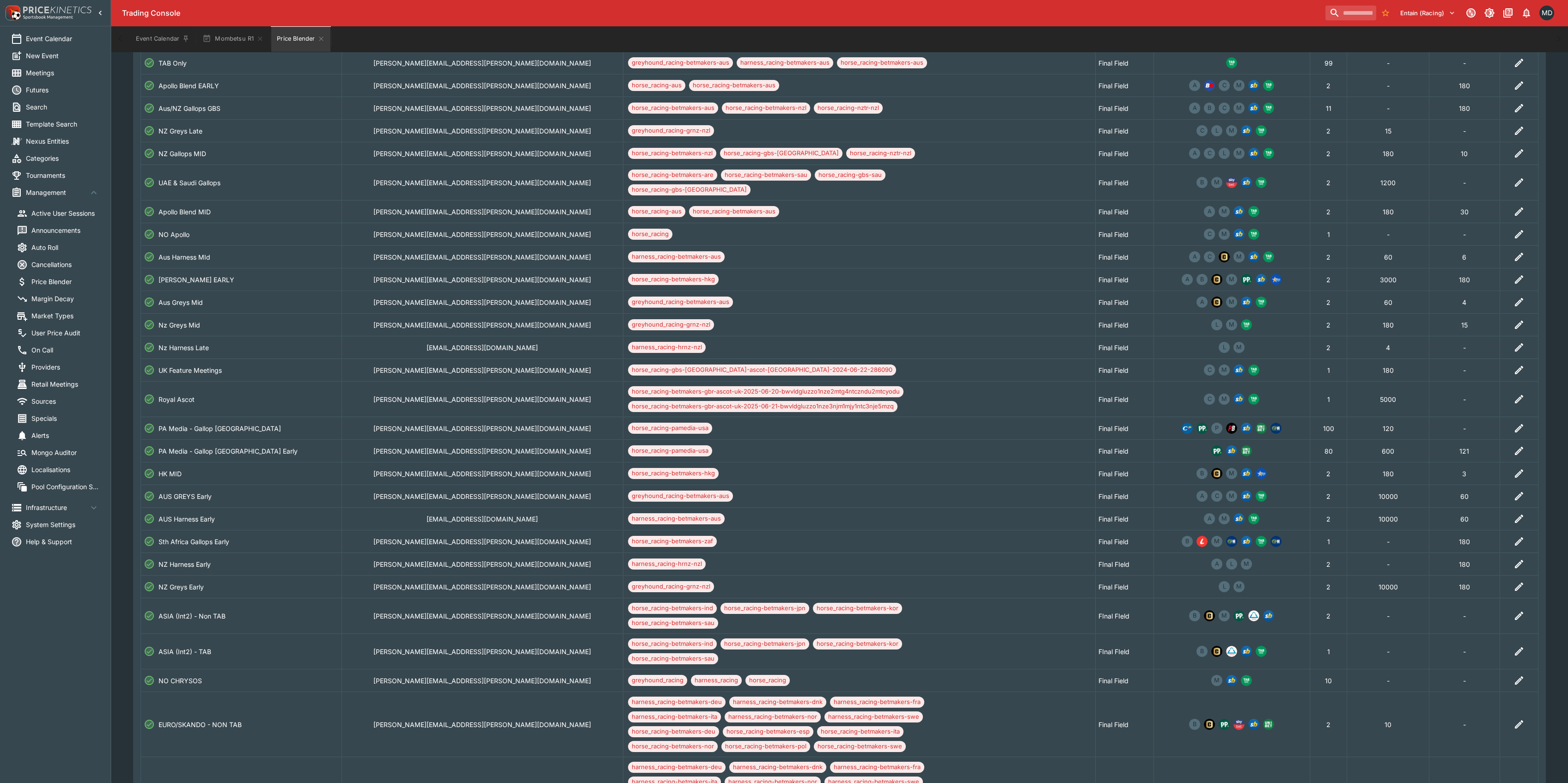
click at [1516, 647] on icon "Edit" at bounding box center [1519, 651] width 9 height 9
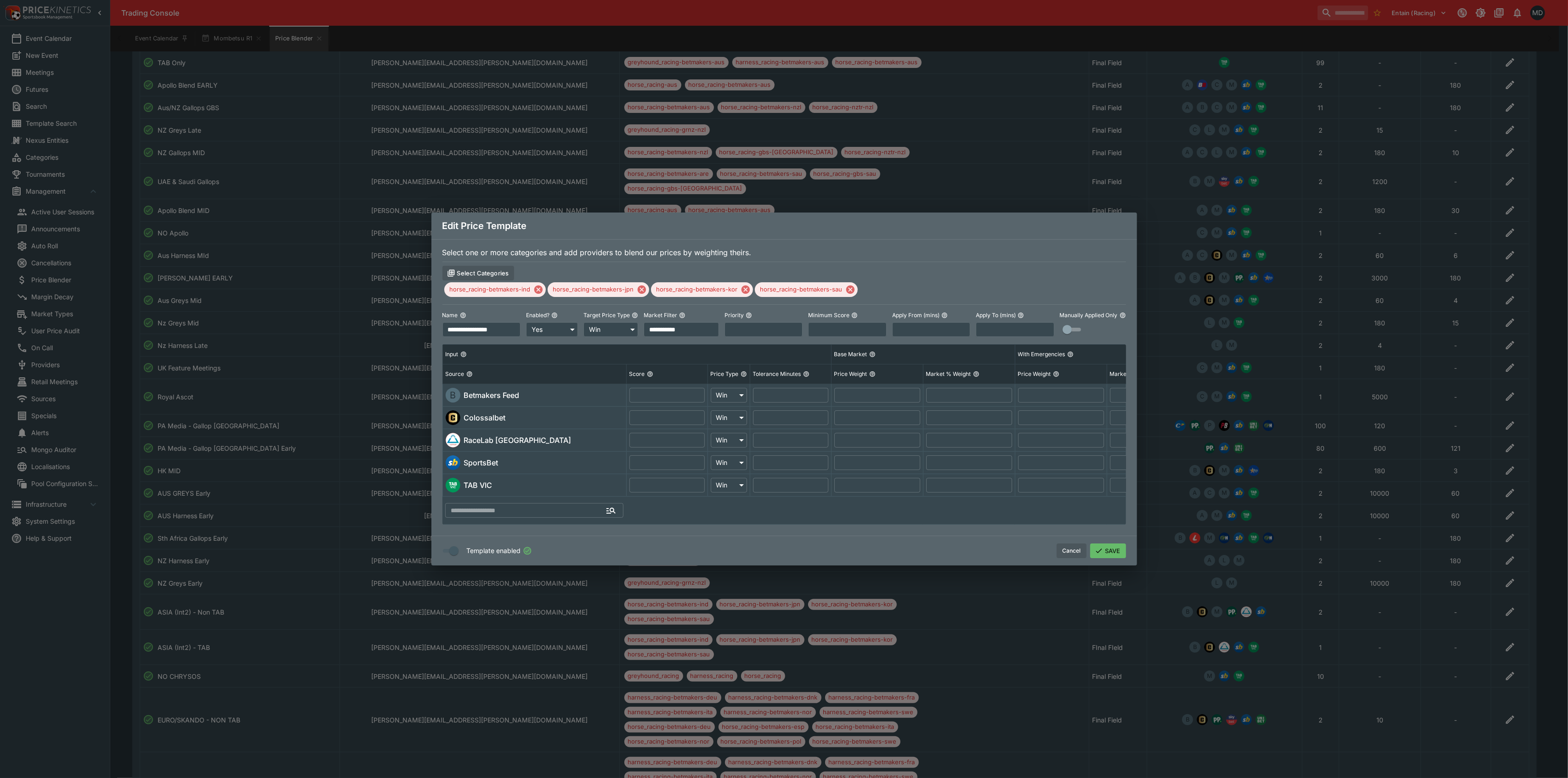
click at [1266, 168] on div "**********" at bounding box center [784, 389] width 1568 height 778
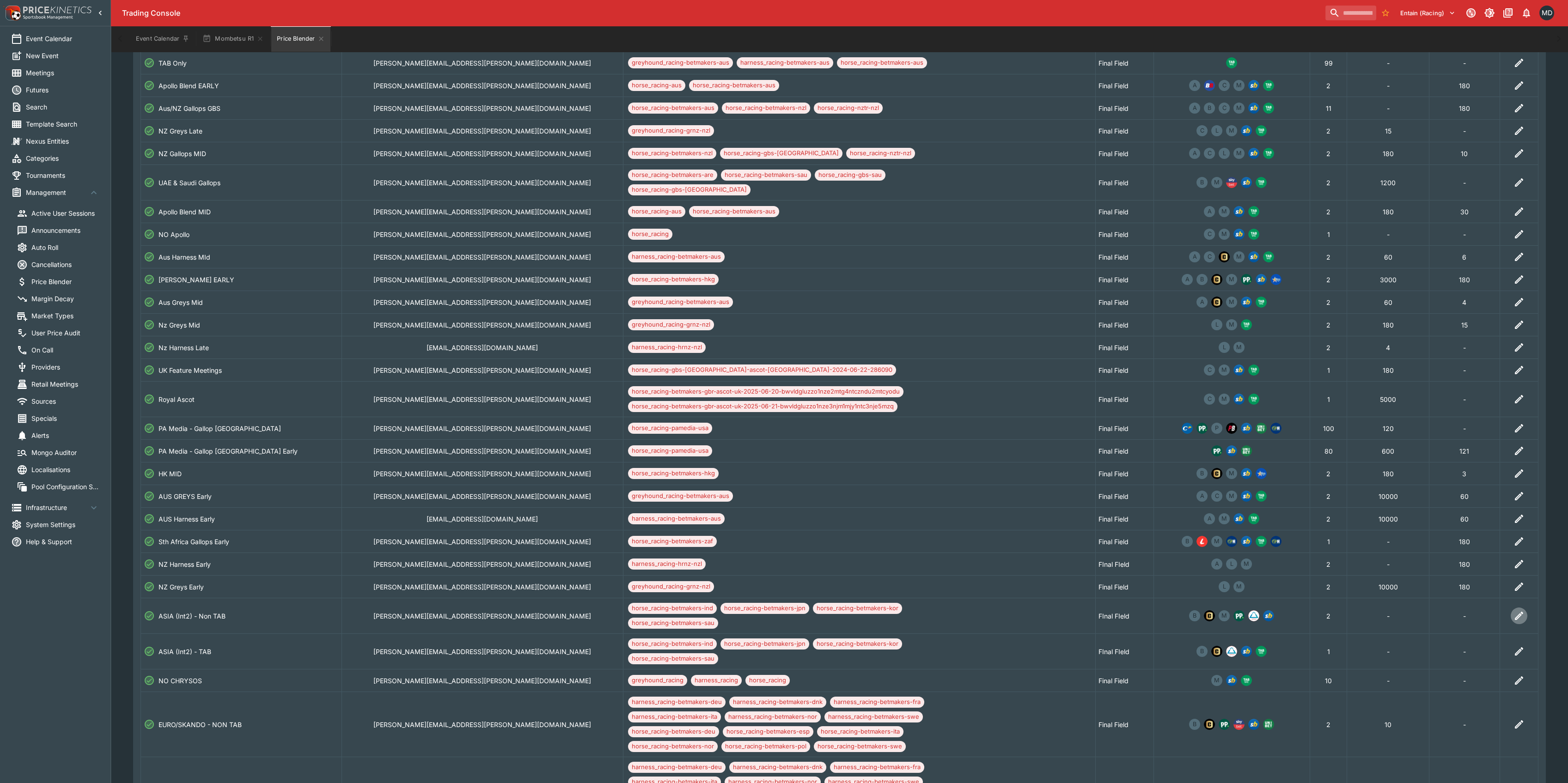
click at [1513, 610] on icon "Edit" at bounding box center [1519, 616] width 11 height 11
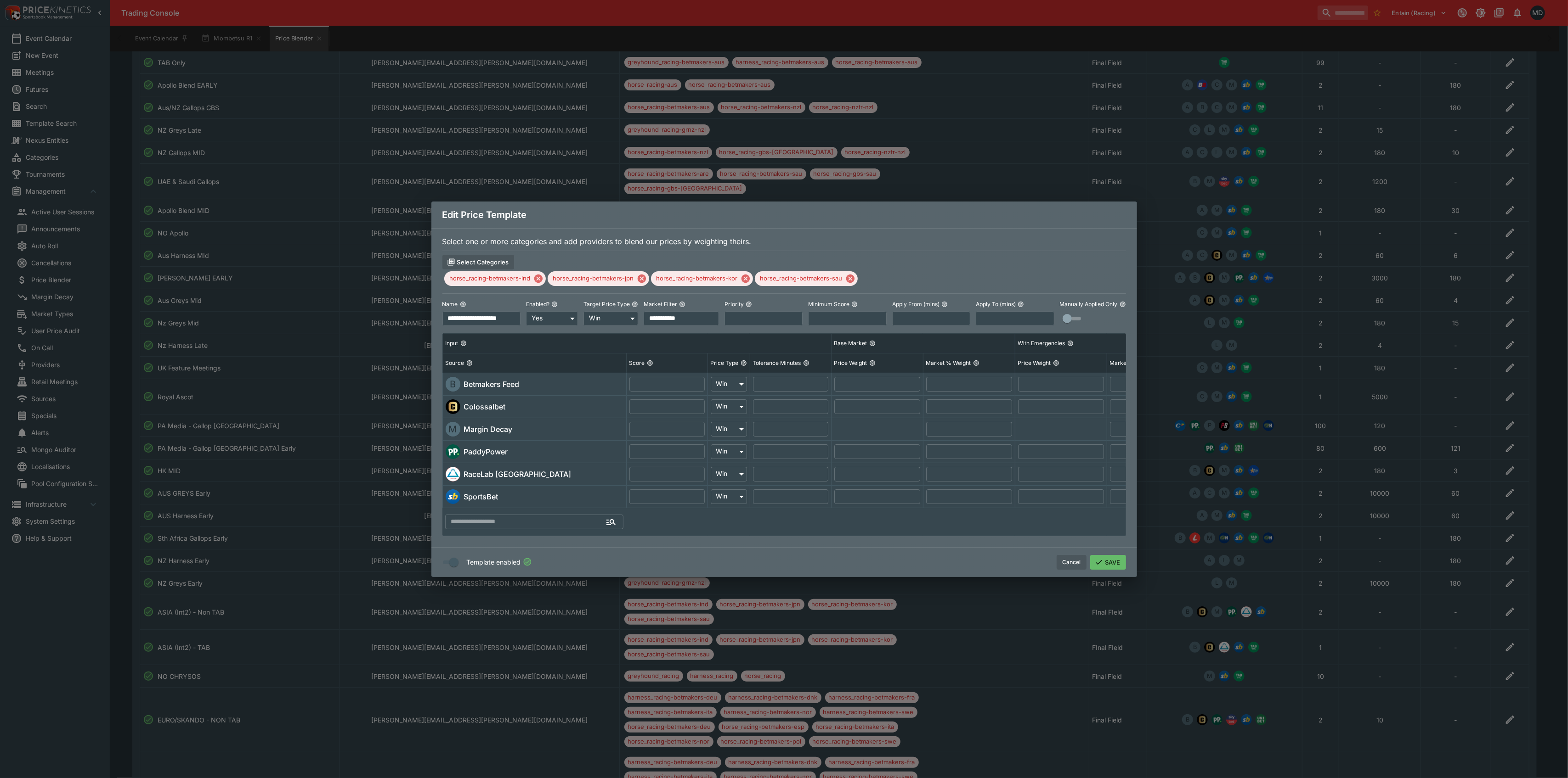
click at [558, 201] on div "Edit Price Template" at bounding box center [784, 215] width 706 height 27
click at [952, 93] on div "**********" at bounding box center [784, 389] width 1568 height 778
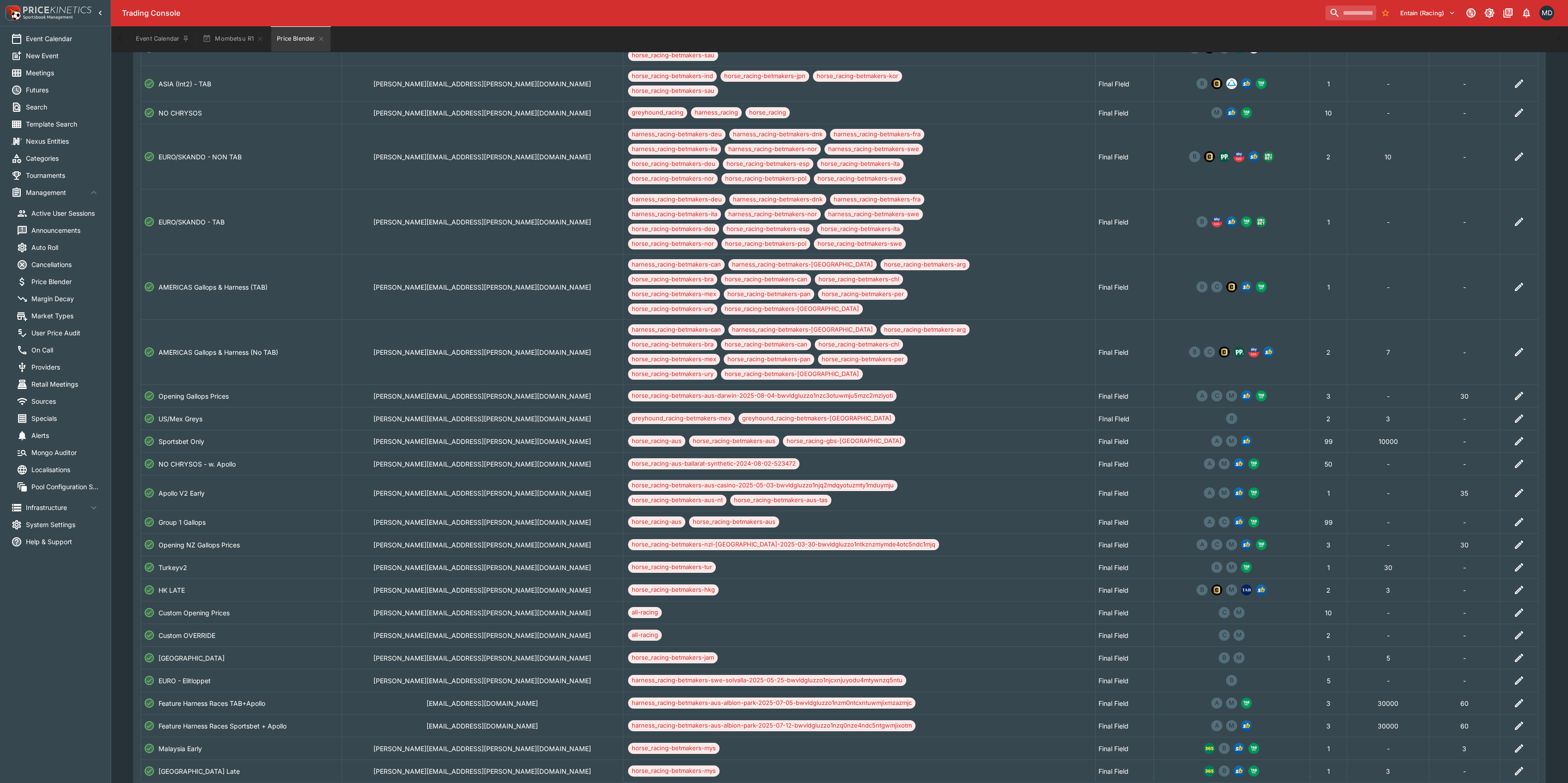
scroll to position [994, 0]
